Goal: Task Accomplishment & Management: Manage account settings

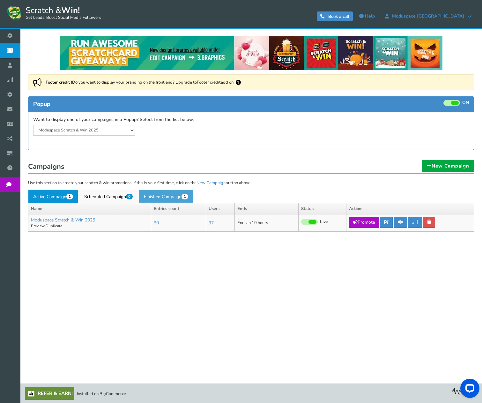
click at [170, 198] on link "Finished Campaign 1" at bounding box center [166, 195] width 55 height 13
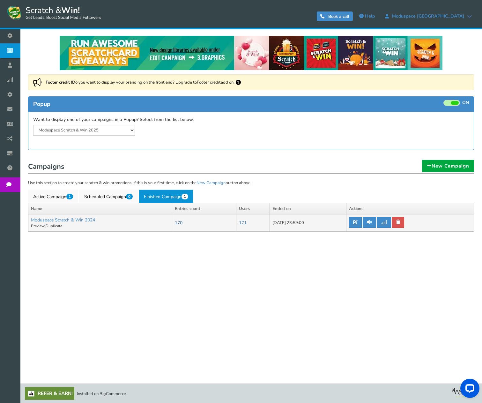
click at [175, 224] on link "170" at bounding box center [179, 223] width 8 height 6
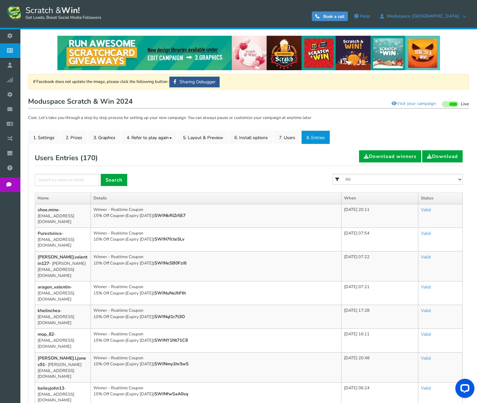
drag, startPoint x: 233, startPoint y: 155, endPoint x: 236, endPoint y: 166, distance: 11.2
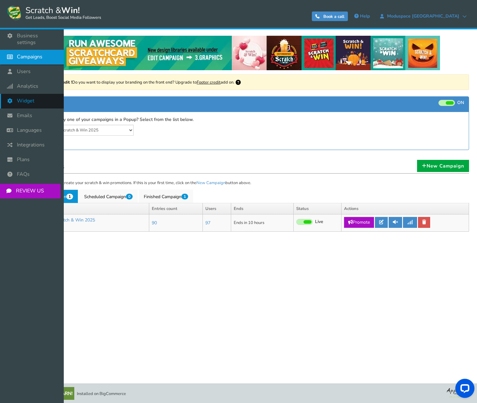
click at [35, 94] on link "Widget" at bounding box center [32, 101] width 64 height 15
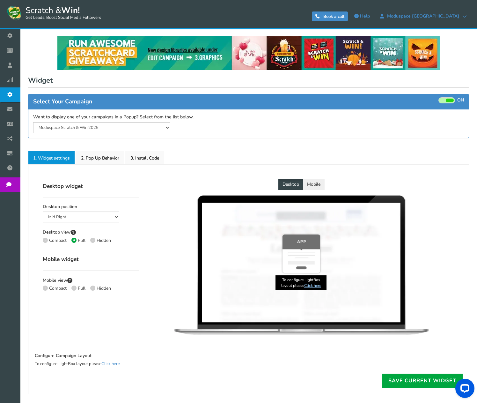
select select "mid-bottom-bar"
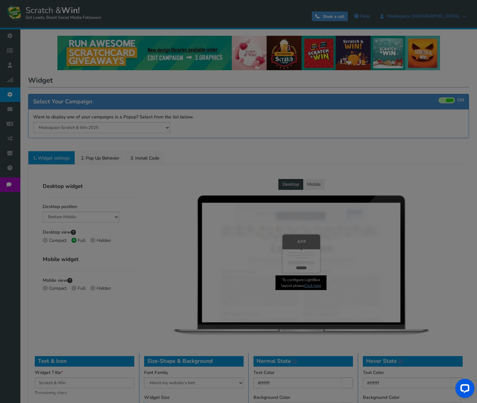
radio input "true"
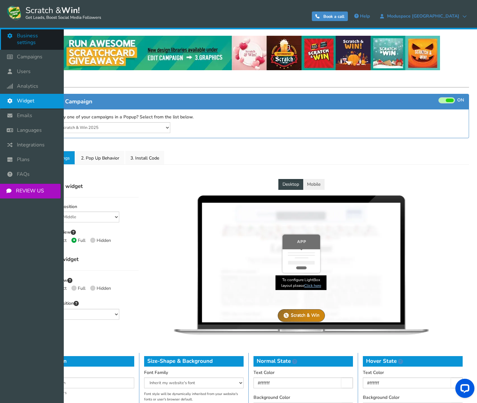
click at [12, 38] on icon at bounding box center [11, 36] width 12 height 14
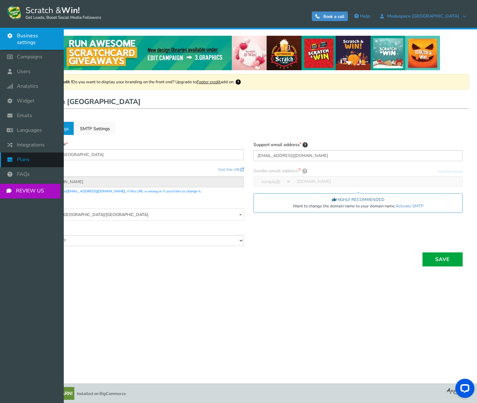
click at [34, 152] on link "Plans" at bounding box center [32, 159] width 64 height 15
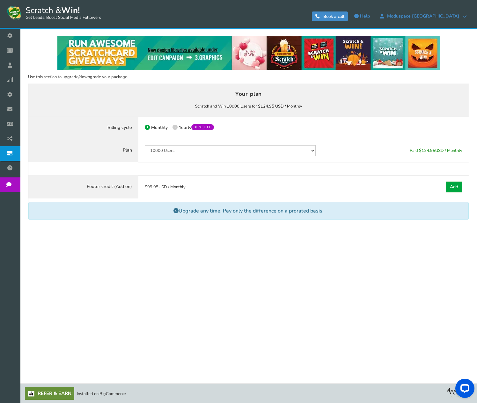
click at [441, 151] on span "Paid $ 124.95 USD / Monthly" at bounding box center [436, 151] width 53 height 6
click at [314, 152] on select "50 Users 500 Users 2000 Users 10000 Users 25000 Users Unlimited" at bounding box center [230, 150] width 171 height 11
click at [308, 125] on div "Monthly 50% OFF Limited time offer! Yearly 30% OFF" at bounding box center [230, 128] width 171 height 10
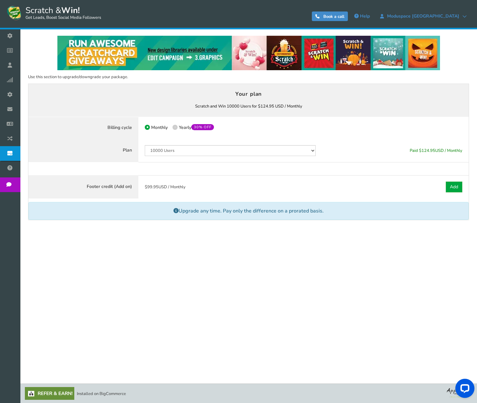
click at [86, 79] on span "Use this section to upgrade/downgrade your package." at bounding box center [78, 77] width 100 height 6
click at [268, 92] on h4 "Your plan" at bounding box center [249, 94] width 428 height 9
click at [369, 137] on div at bounding box center [395, 128] width 147 height 22
click at [355, 110] on p "Scratch and Win 10000 Users for $124.95 USD / Monthly You currently have: Activ…" at bounding box center [249, 106] width 428 height 9
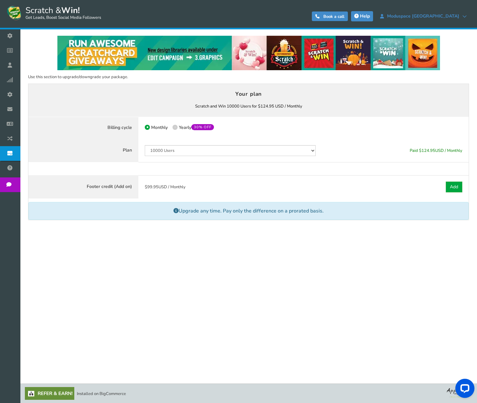
click at [370, 16] on span "Help" at bounding box center [365, 16] width 10 height 6
